Goal: Information Seeking & Learning: Learn about a topic

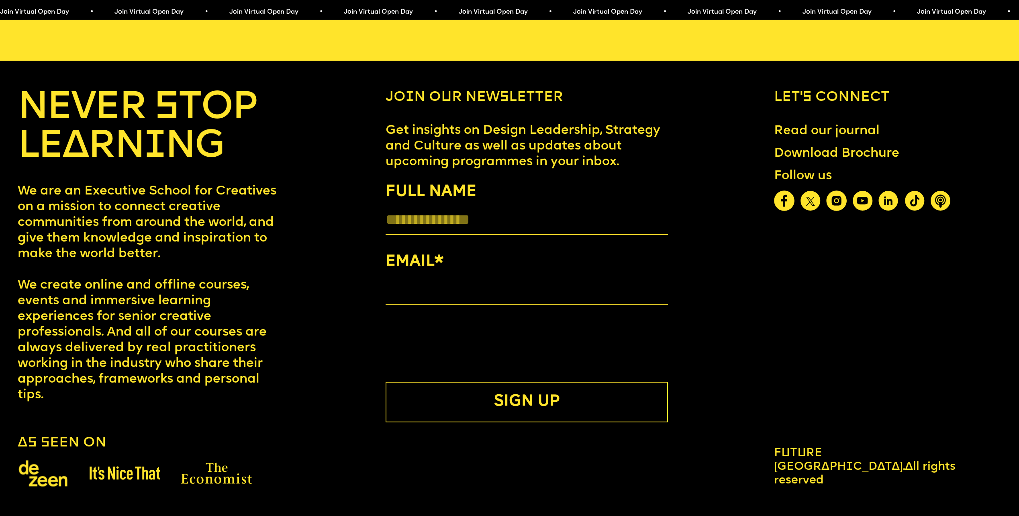
scroll to position [5741, 0]
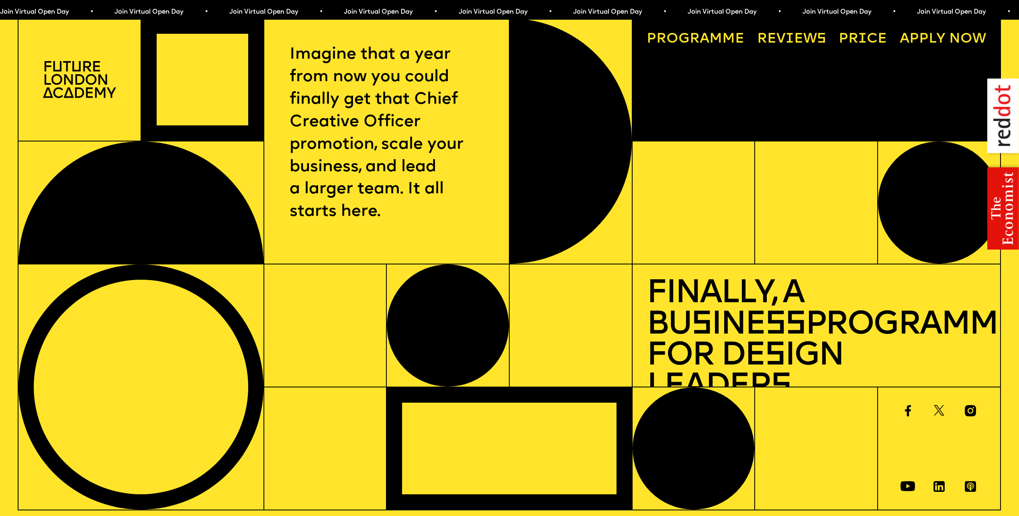
click at [694, 36] on link "Progr a mme" at bounding box center [695, 40] width 112 height 28
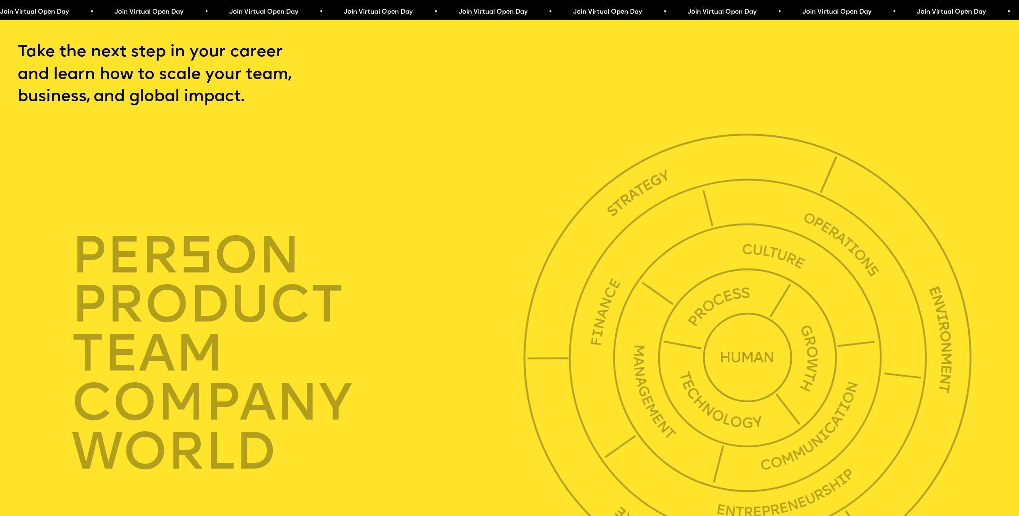
scroll to position [3526, 0]
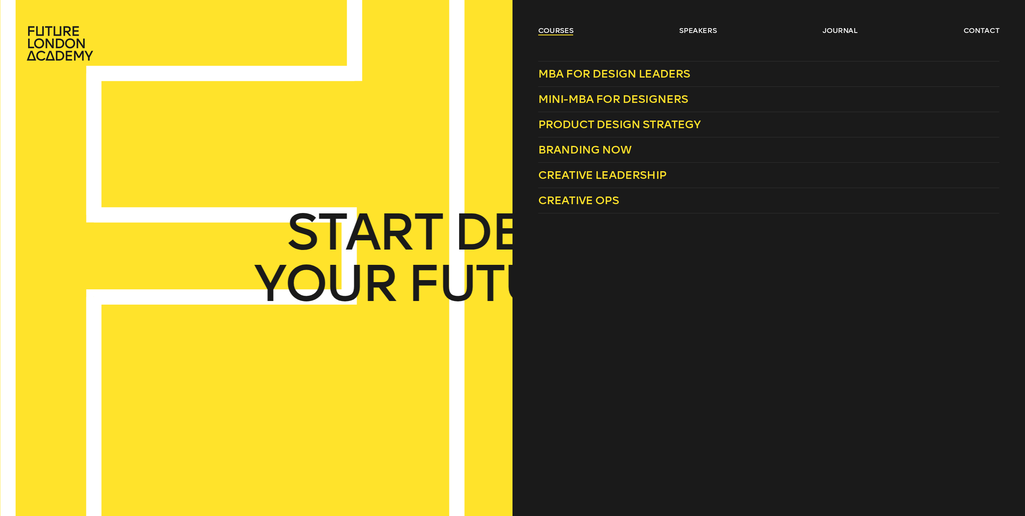
click at [557, 28] on link "courses" at bounding box center [555, 31] width 35 height 10
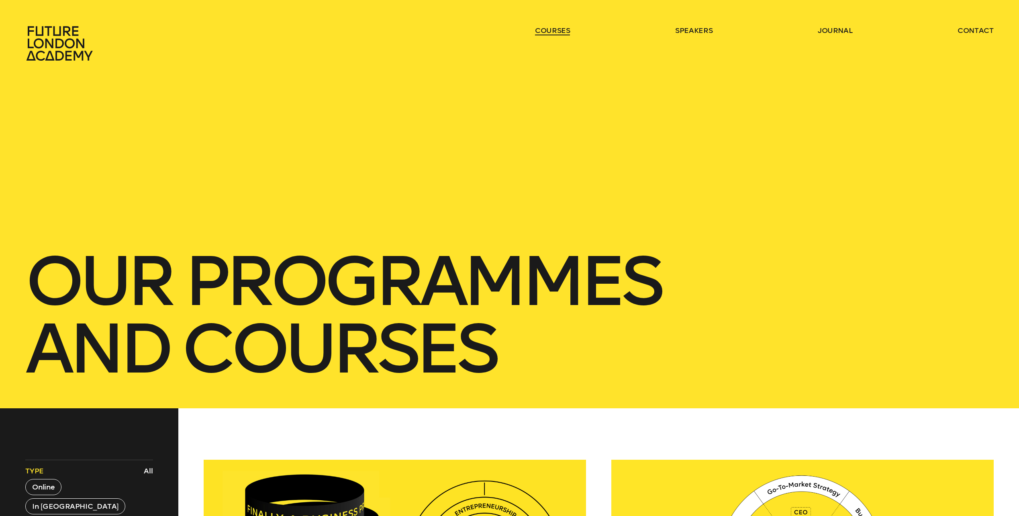
click at [557, 28] on link "courses" at bounding box center [552, 31] width 35 height 10
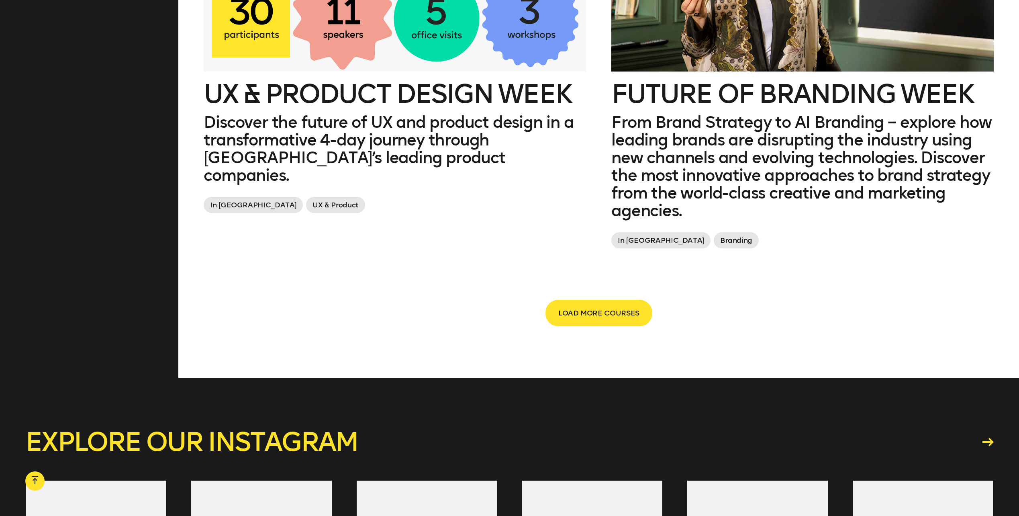
scroll to position [1847, 0]
